Goal: Check status

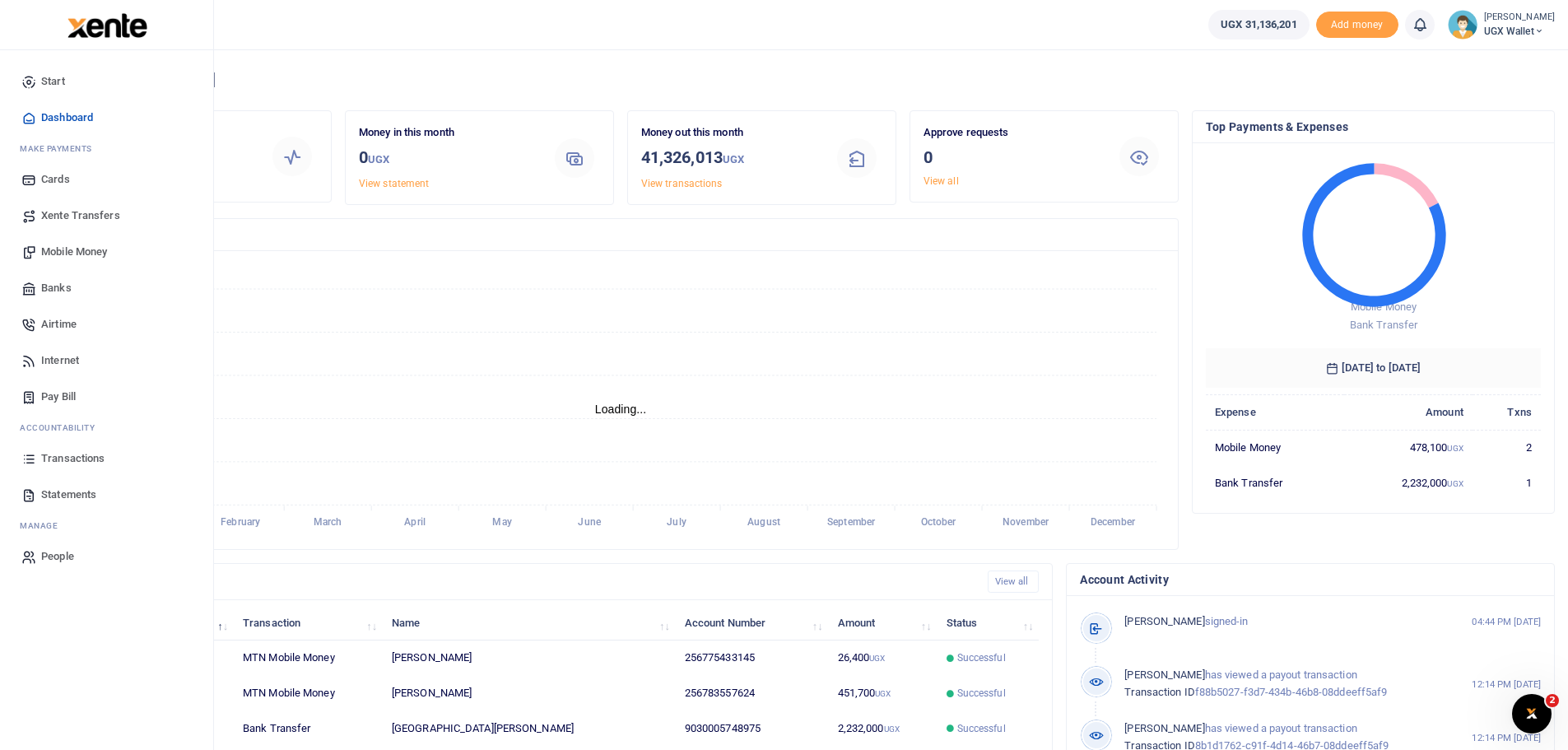
click at [82, 460] on span "Transactions" at bounding box center [72, 458] width 63 height 17
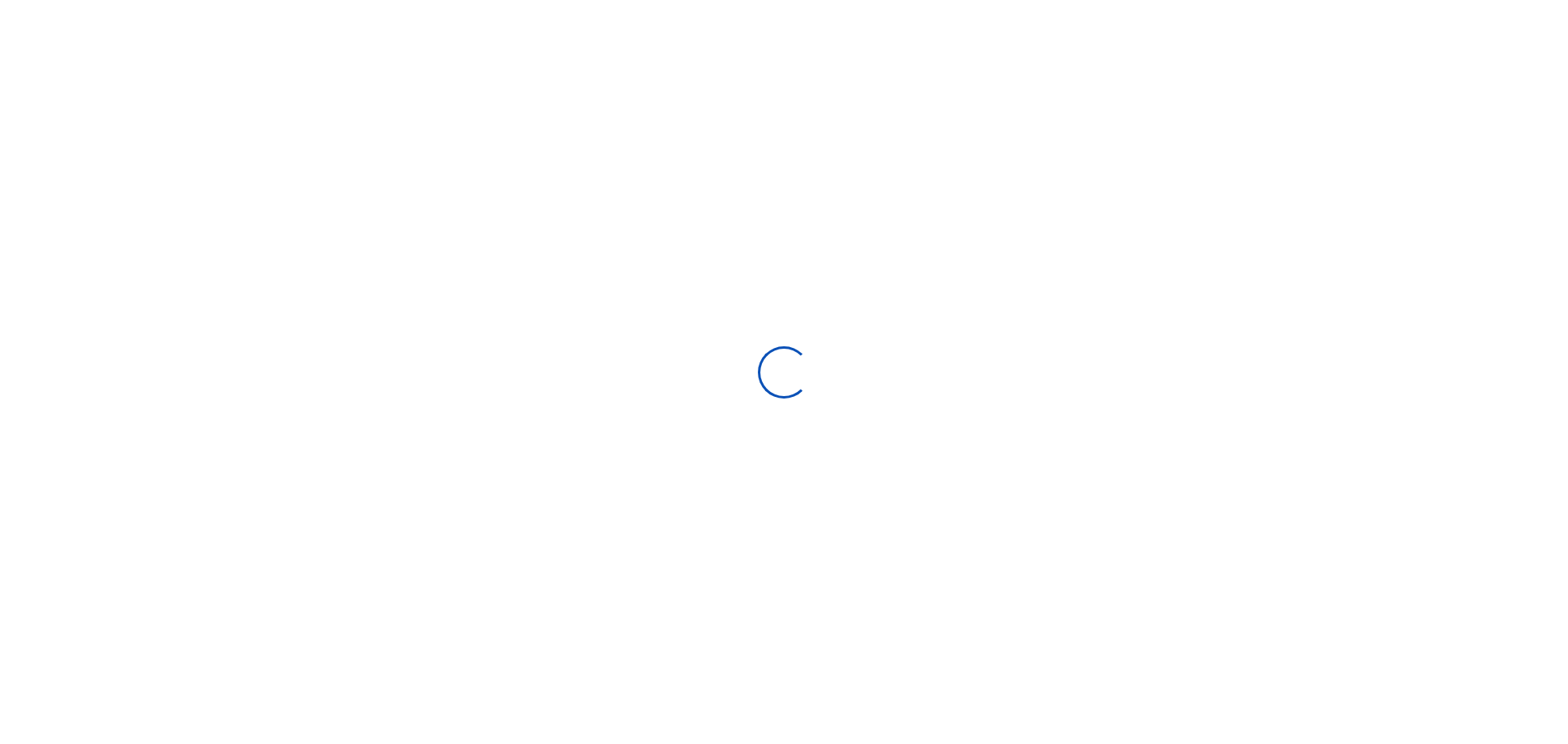
select select
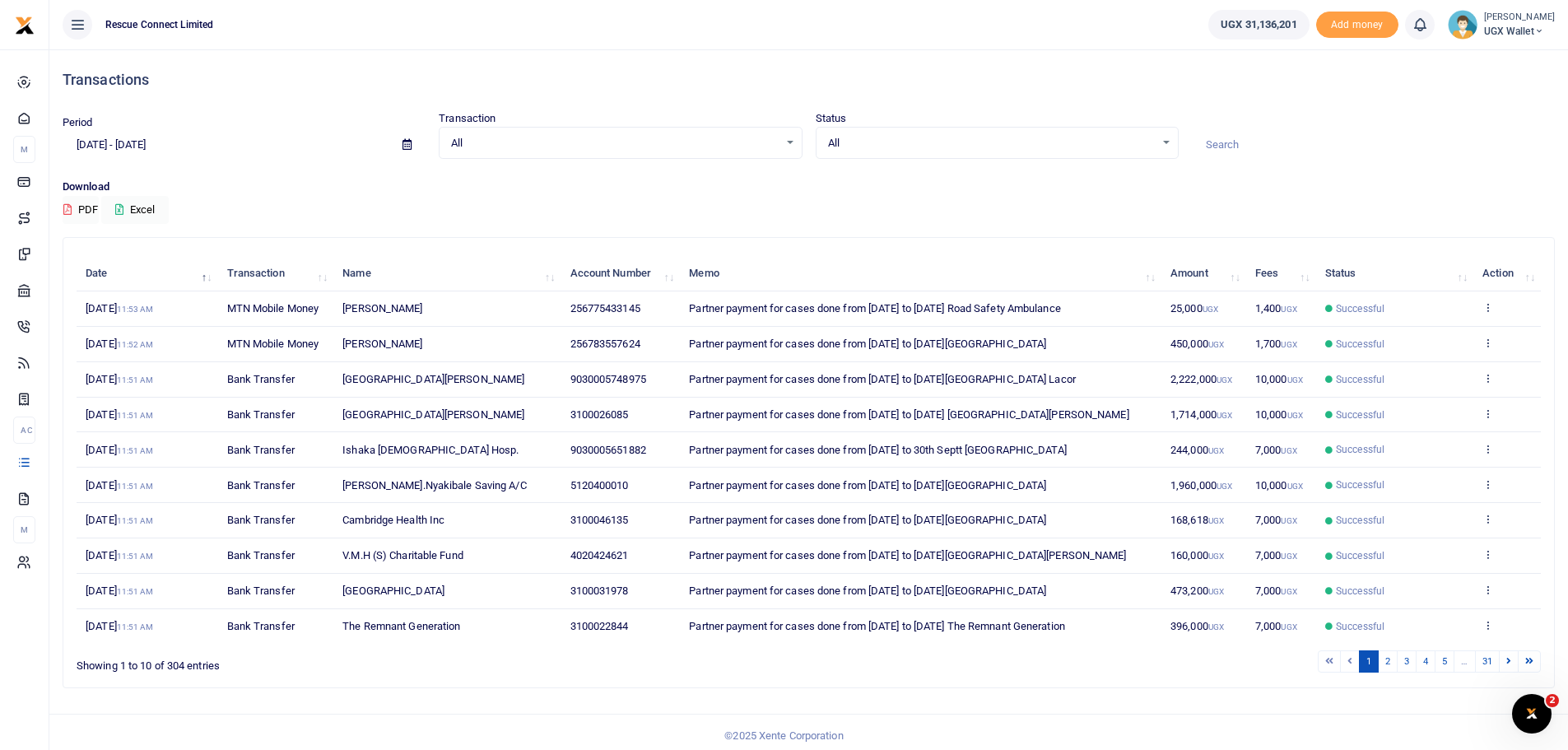
click at [406, 138] on span at bounding box center [407, 145] width 37 height 28
click at [405, 143] on icon at bounding box center [407, 144] width 9 height 11
click at [121, 346] on li "Custom Range" at bounding box center [120, 357] width 115 height 25
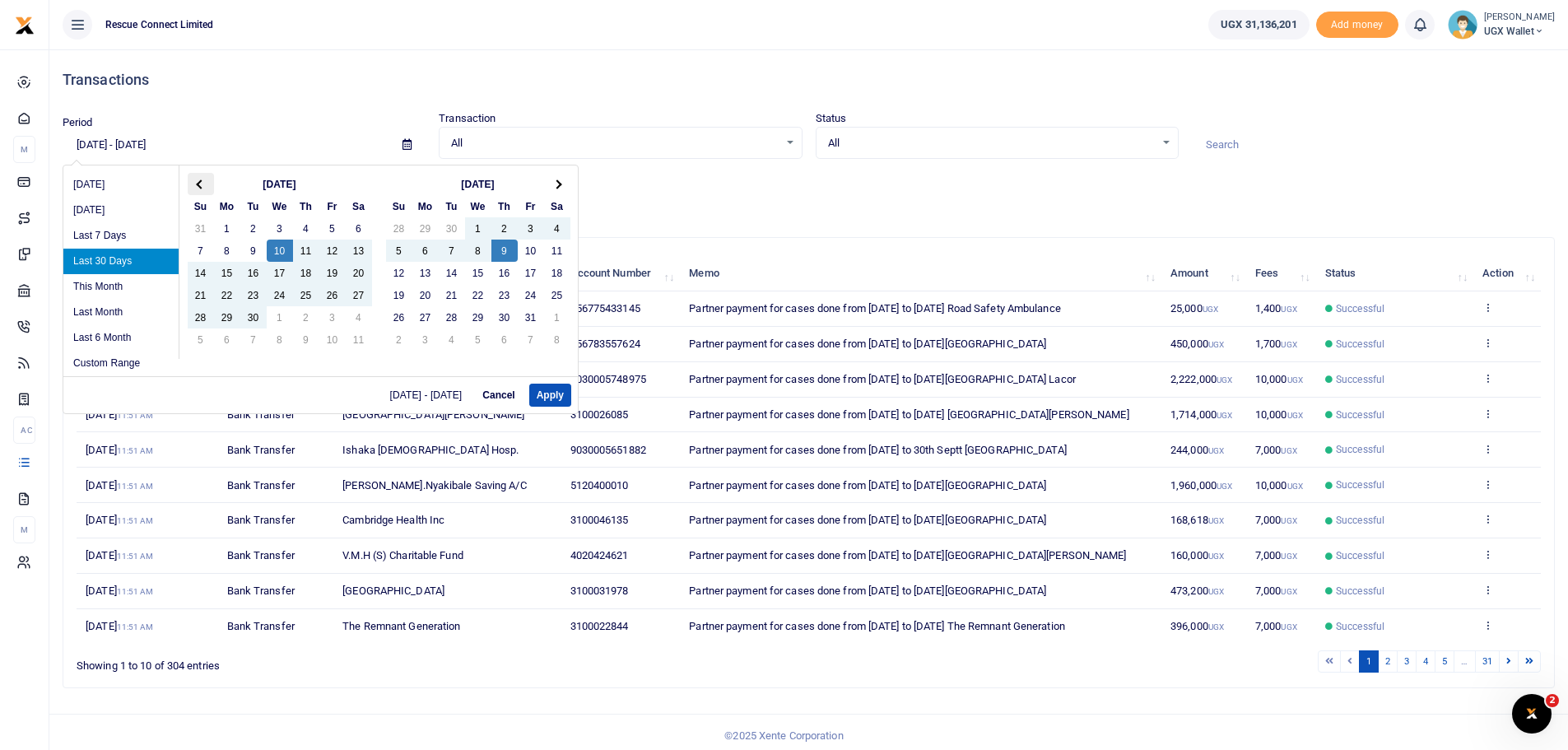
click at [205, 183] on span at bounding box center [200, 183] width 9 height 9
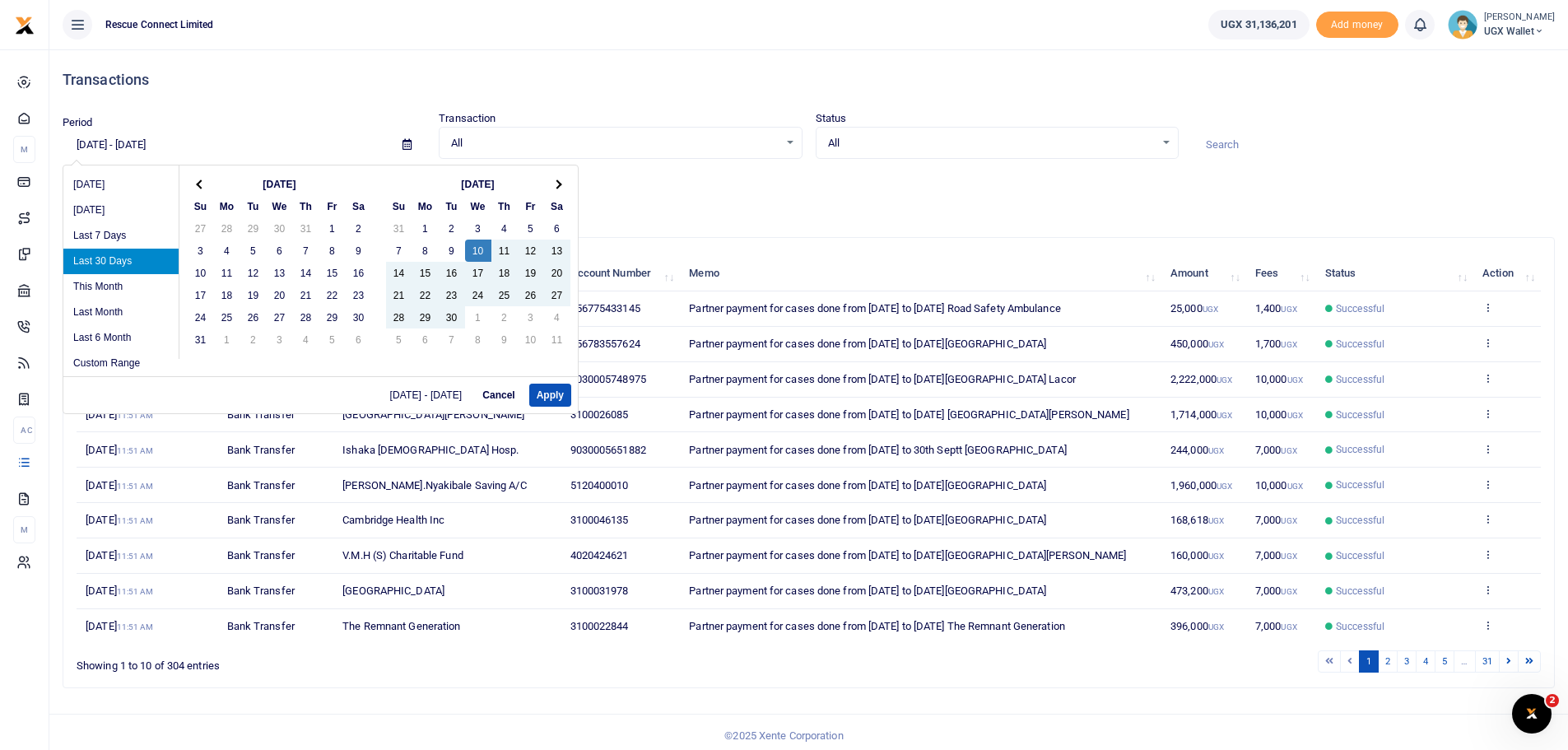
click at [205, 183] on span at bounding box center [200, 183] width 9 height 9
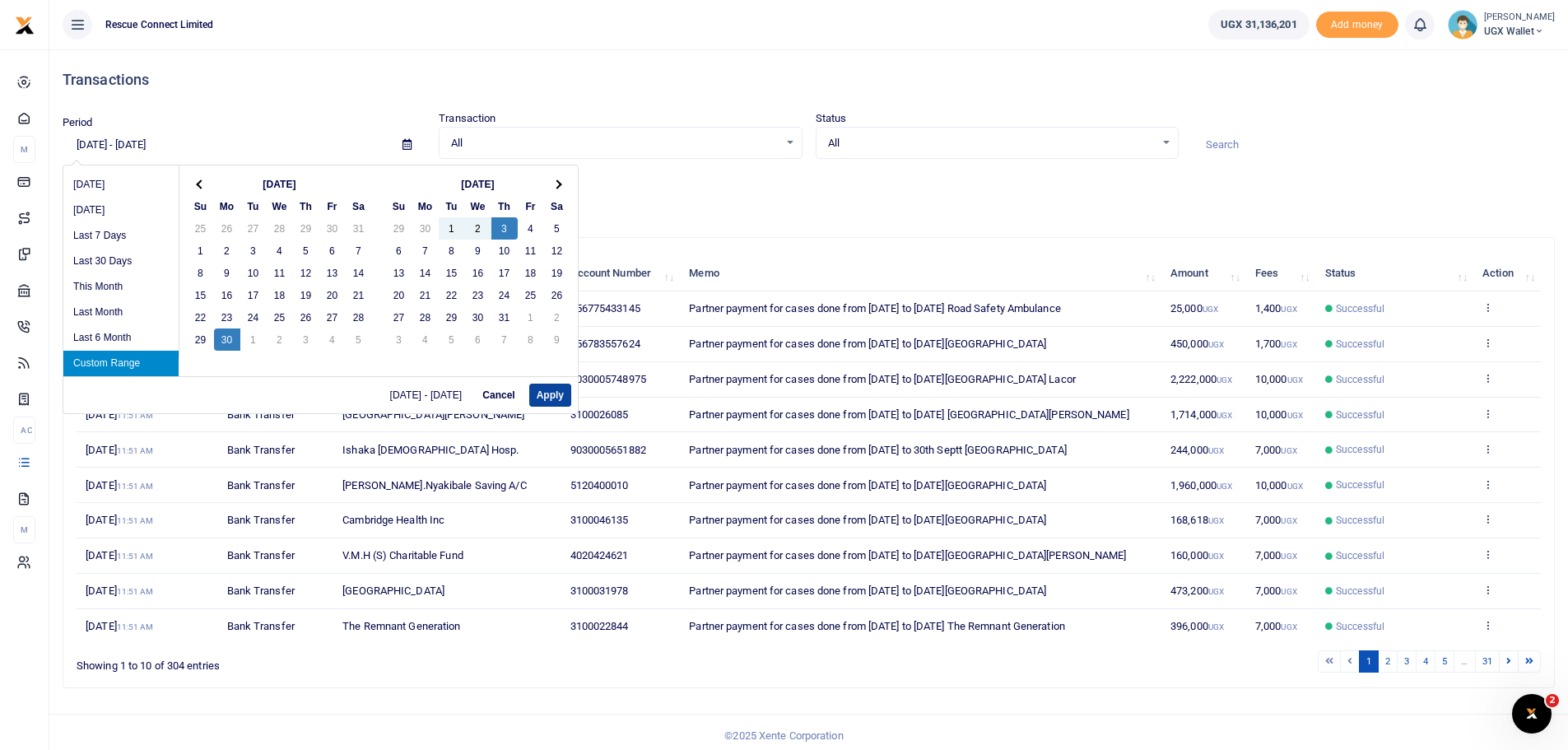
click at [547, 394] on button "Apply" at bounding box center [550, 394] width 42 height 23
type input "06/30/2025 - 07/03/2025"
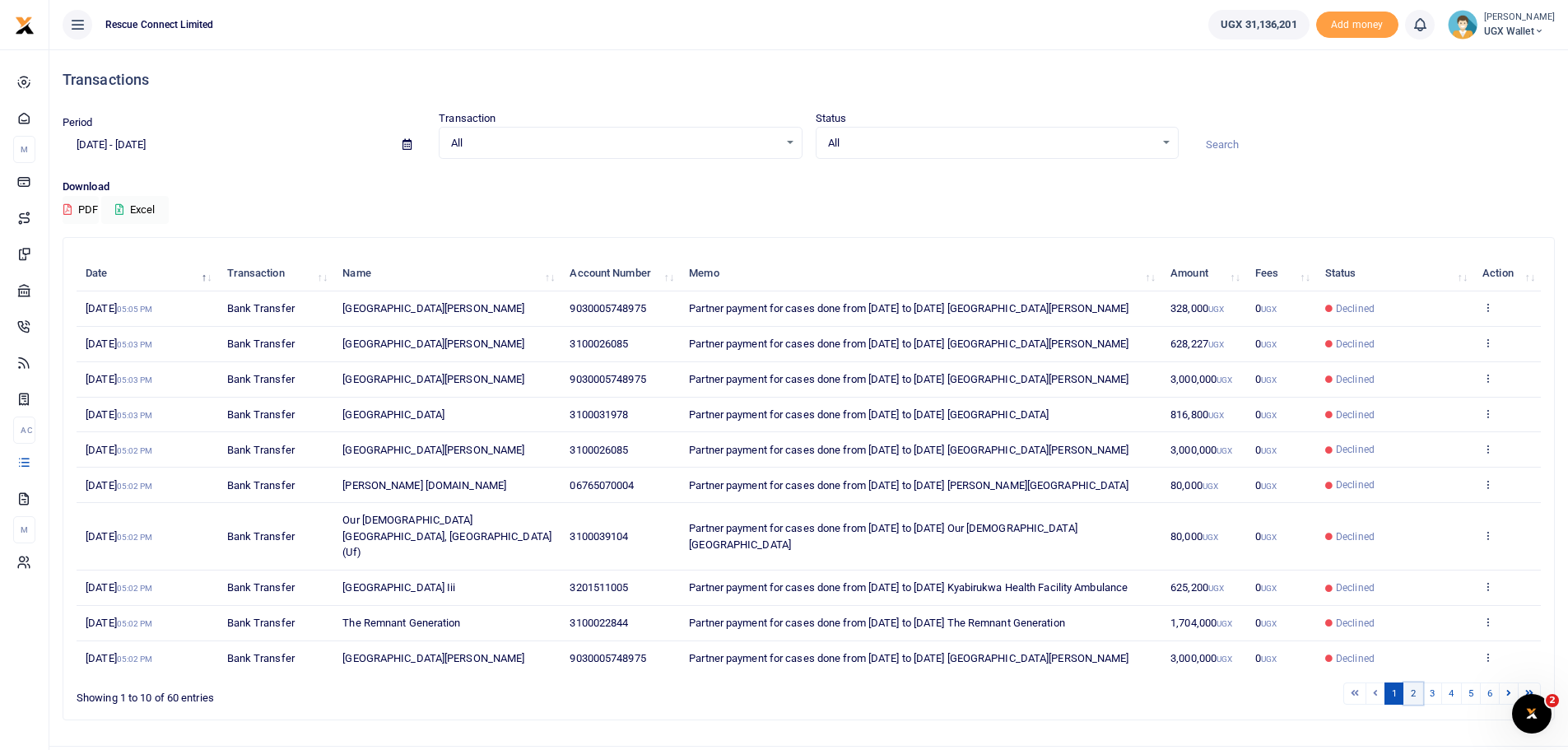
click at [1414, 682] on link "2" at bounding box center [1413, 693] width 19 height 22
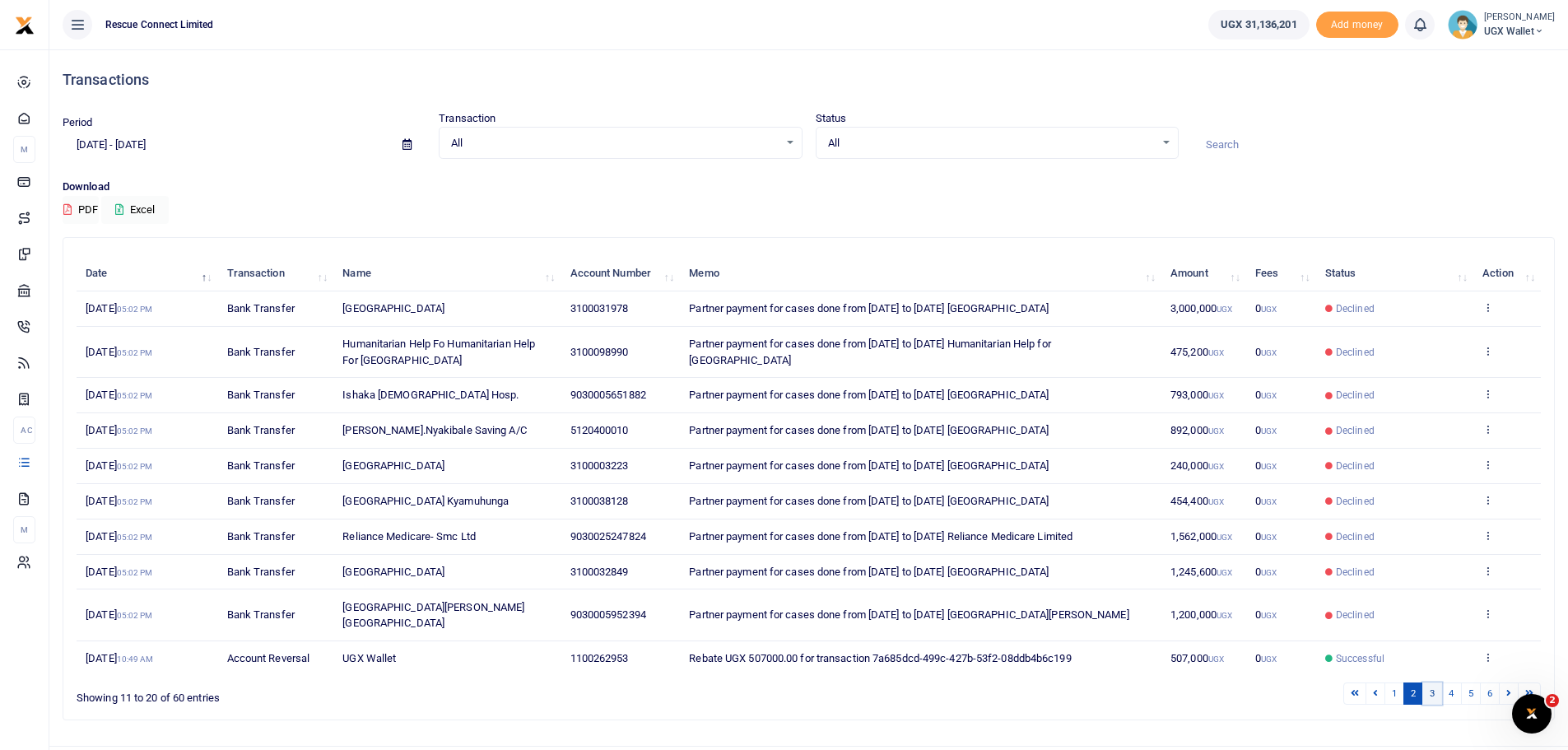
click at [1435, 682] on link "3" at bounding box center [1432, 693] width 19 height 22
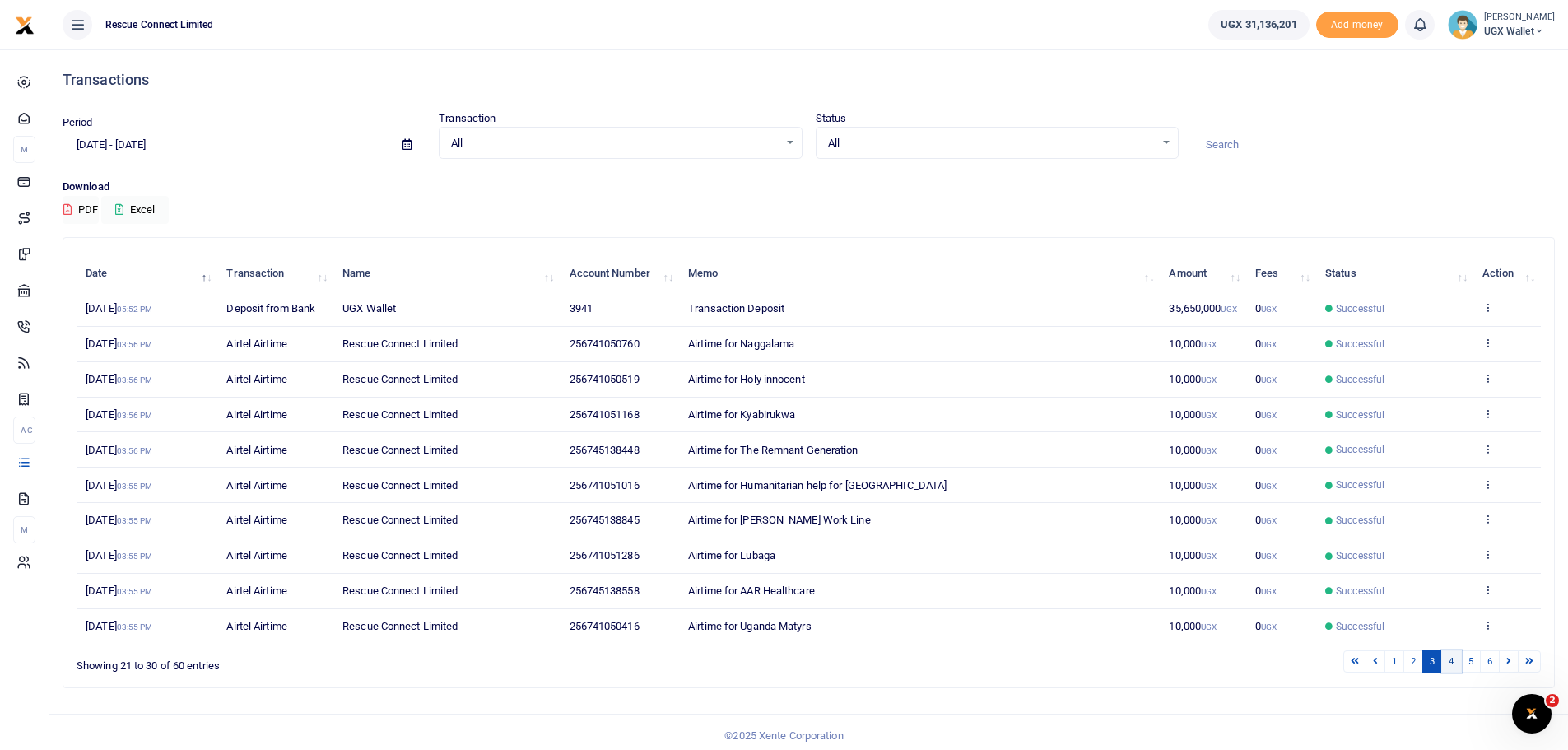
click at [1447, 663] on link "4" at bounding box center [1451, 661] width 19 height 22
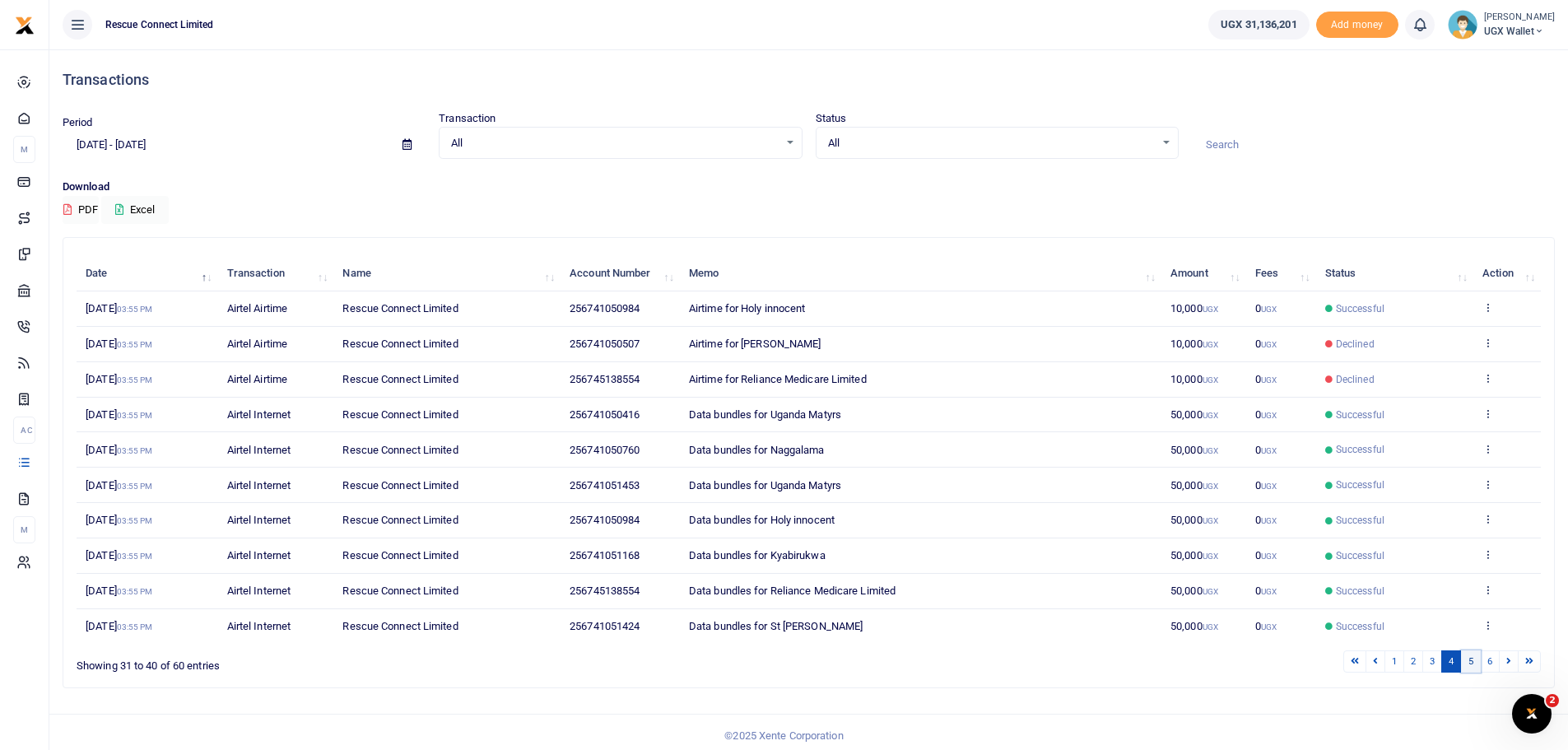
click at [1466, 665] on link "5" at bounding box center [1470, 661] width 19 height 22
click at [1492, 658] on link "6" at bounding box center [1490, 661] width 19 height 22
